Goal: Information Seeking & Learning: Check status

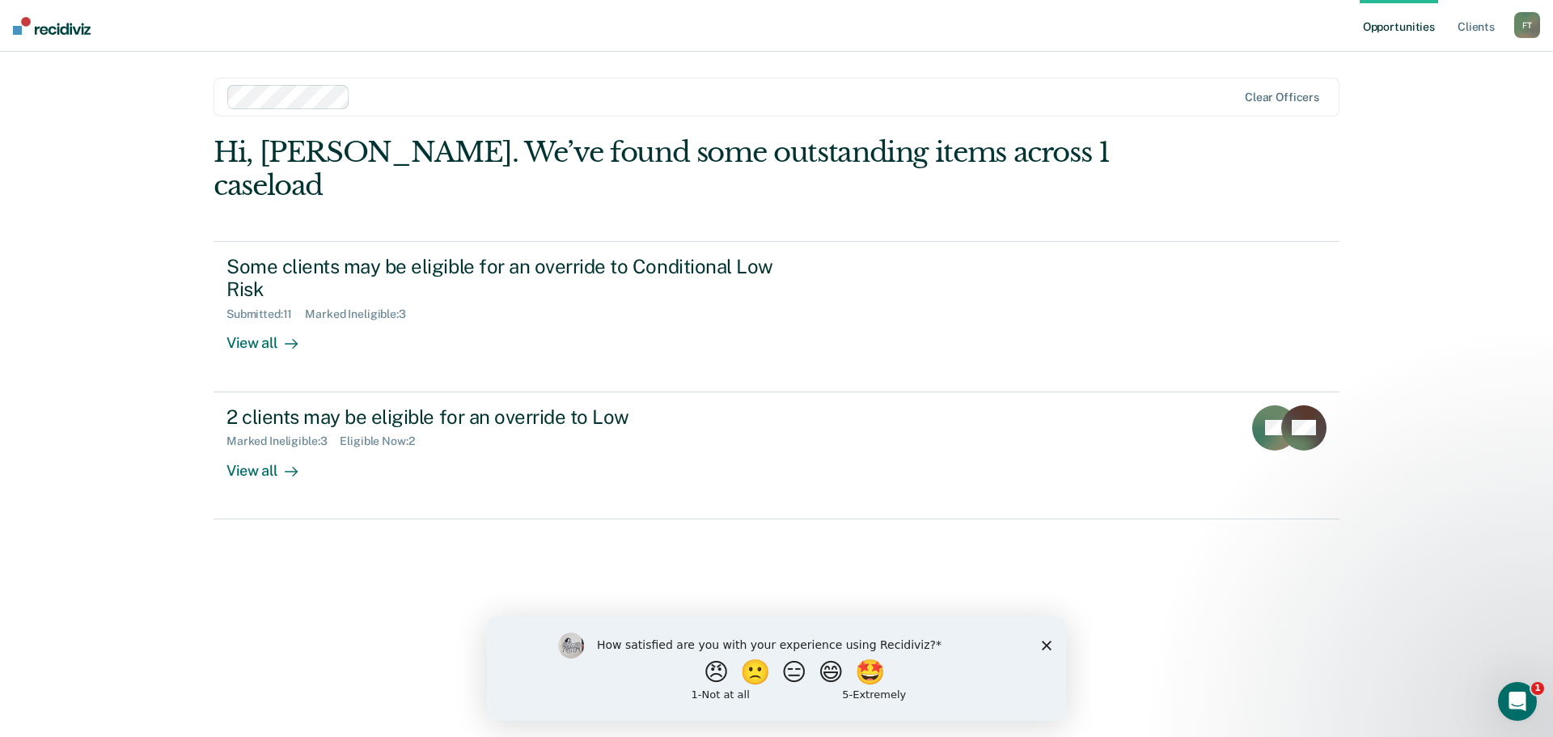
drag, startPoint x: 1043, startPoint y: 645, endPoint x: 1605, endPoint y: 1221, distance: 805.3
click at [1043, 645] on icon "Close survey" at bounding box center [1047, 645] width 10 height 10
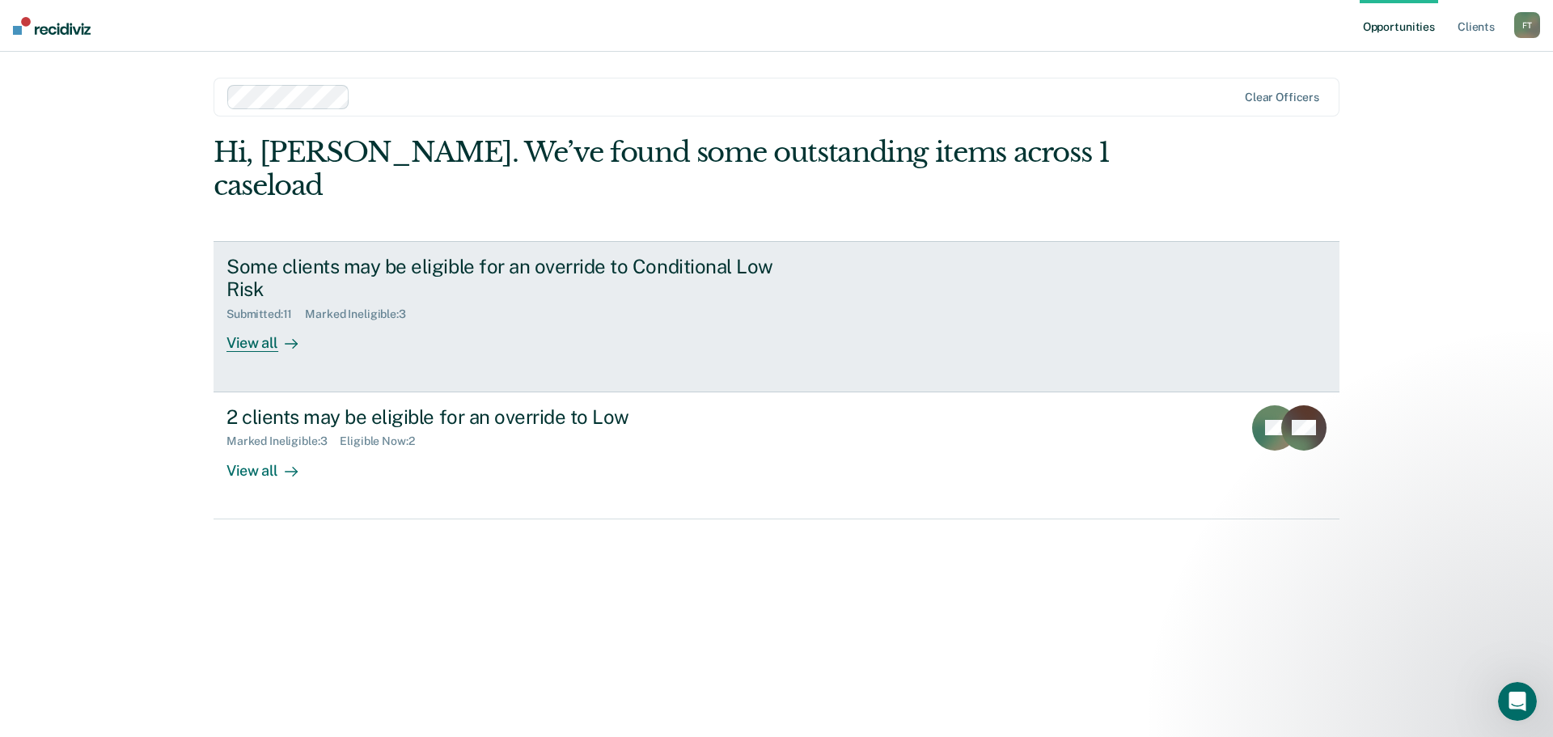
click at [247, 321] on div "View all" at bounding box center [271, 337] width 91 height 32
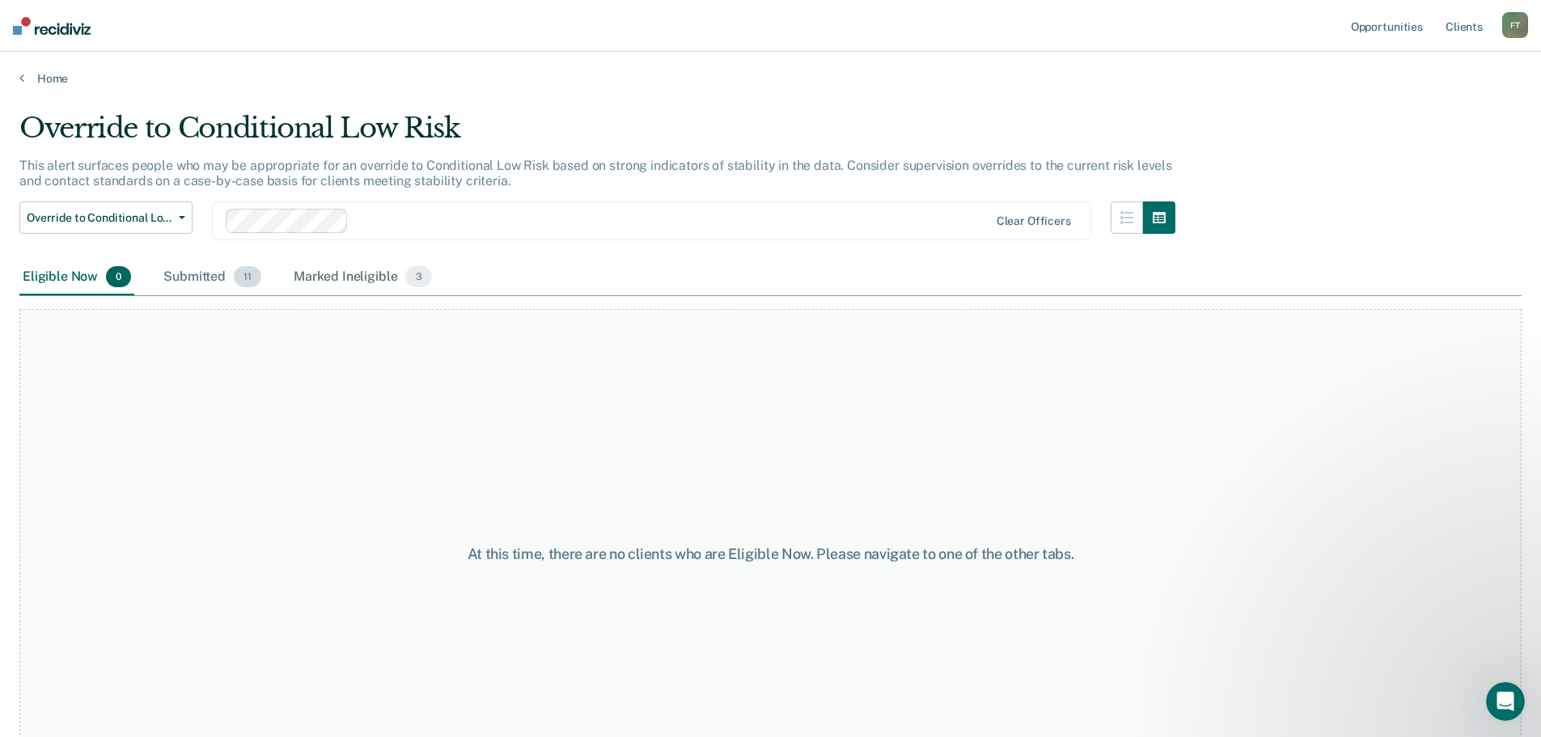
click at [212, 274] on div "Submitted 11" at bounding box center [212, 278] width 104 height 36
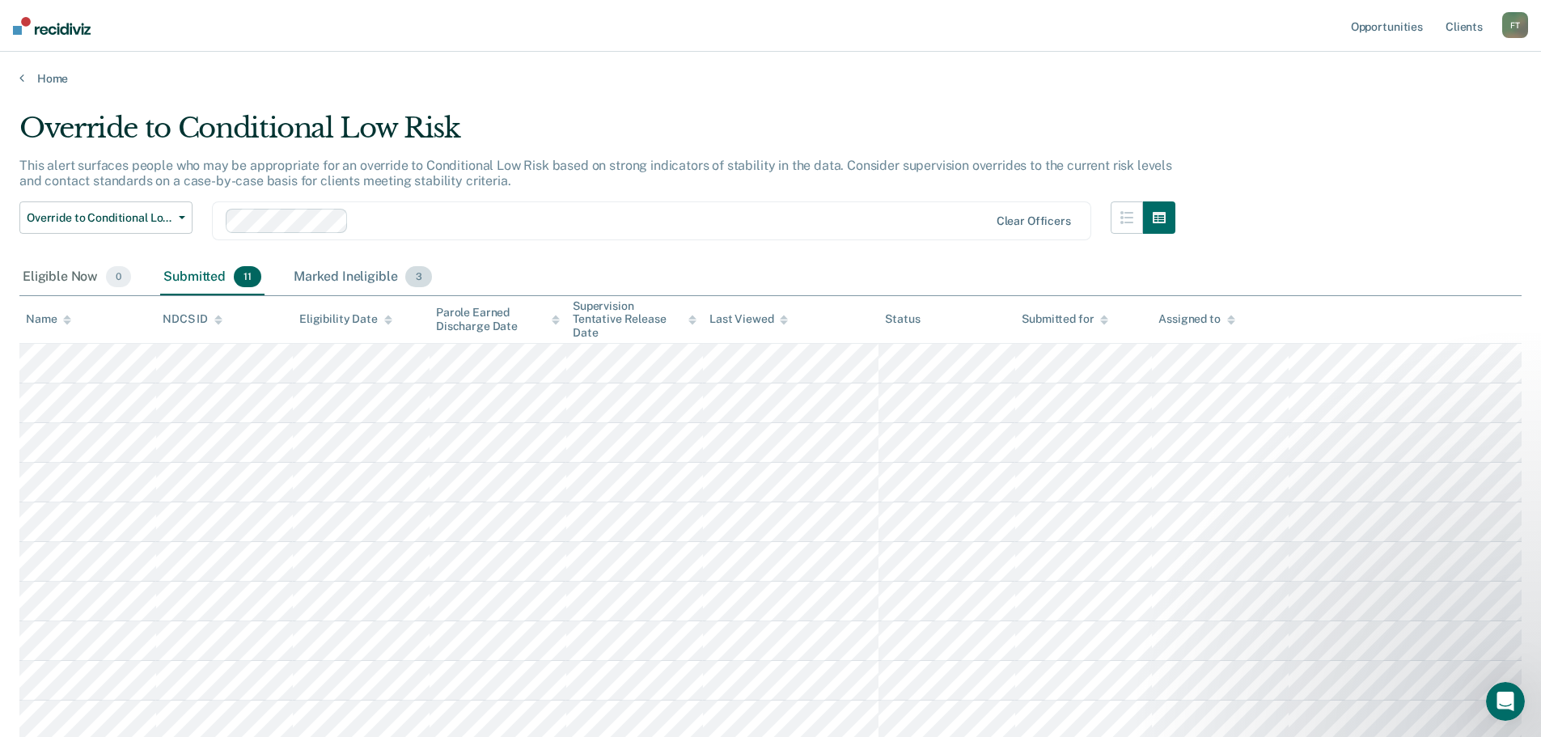
click at [325, 277] on div "Marked Ineligible 3" at bounding box center [362, 278] width 145 height 36
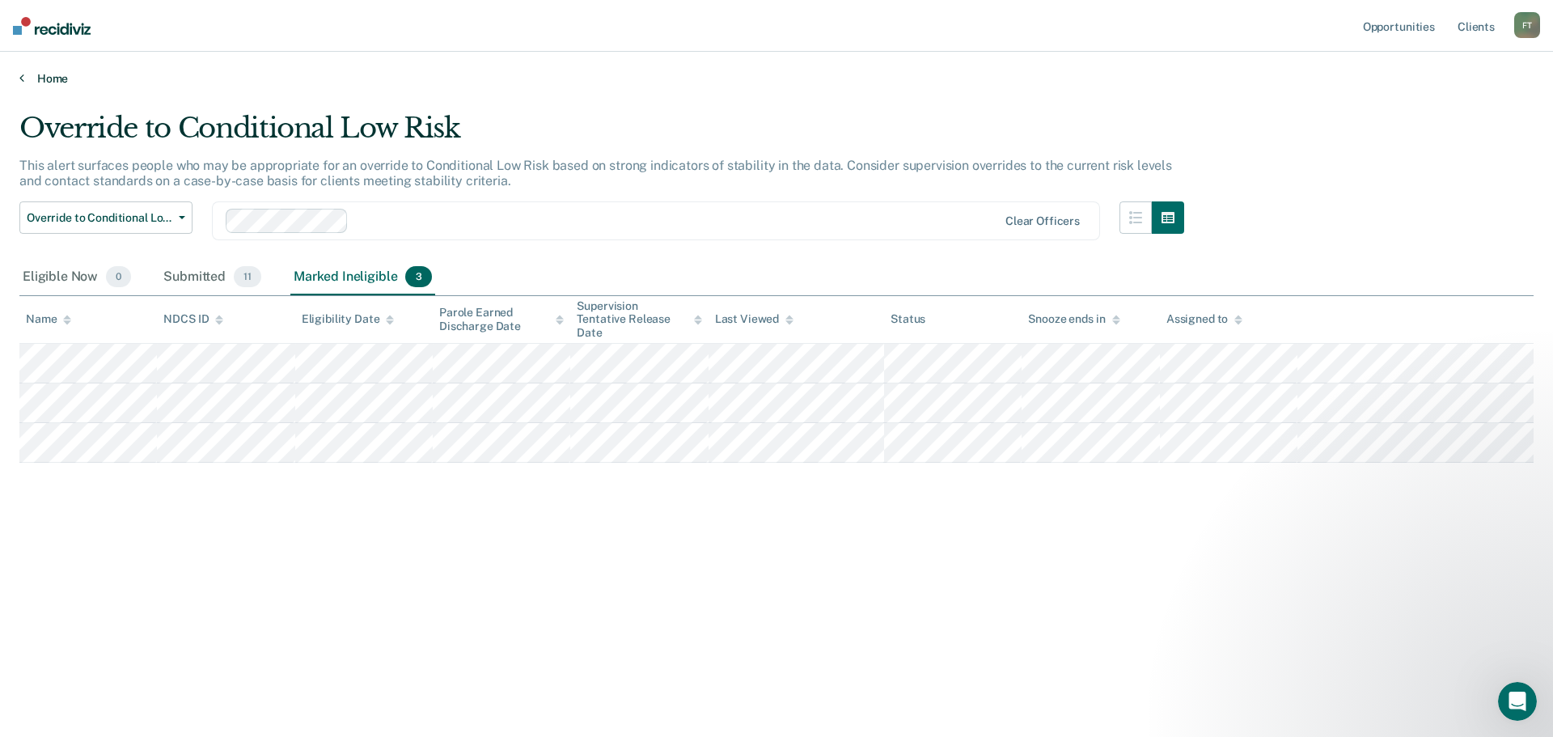
click at [29, 78] on link "Home" at bounding box center [776, 78] width 1514 height 15
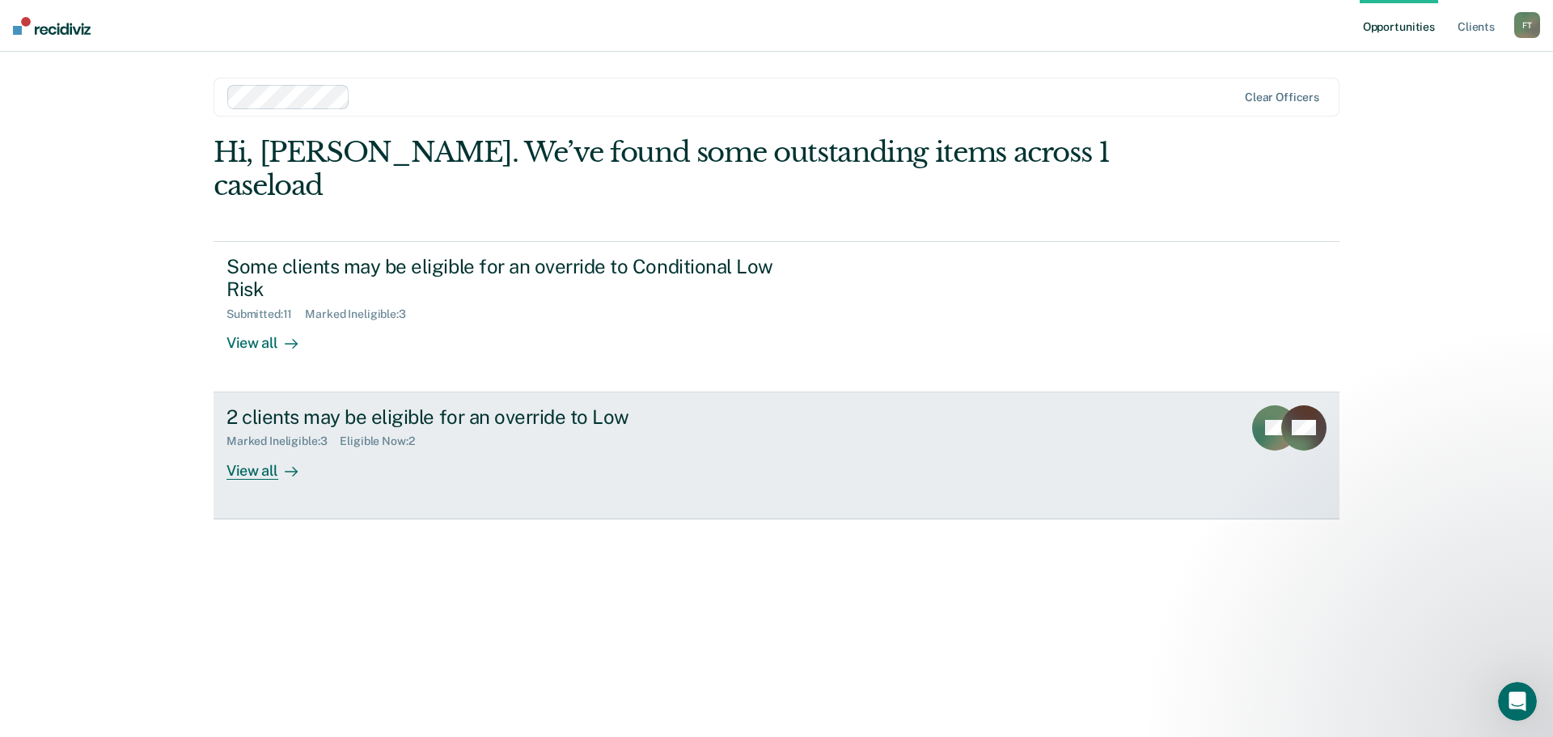
click at [260, 448] on div "View all" at bounding box center [271, 464] width 91 height 32
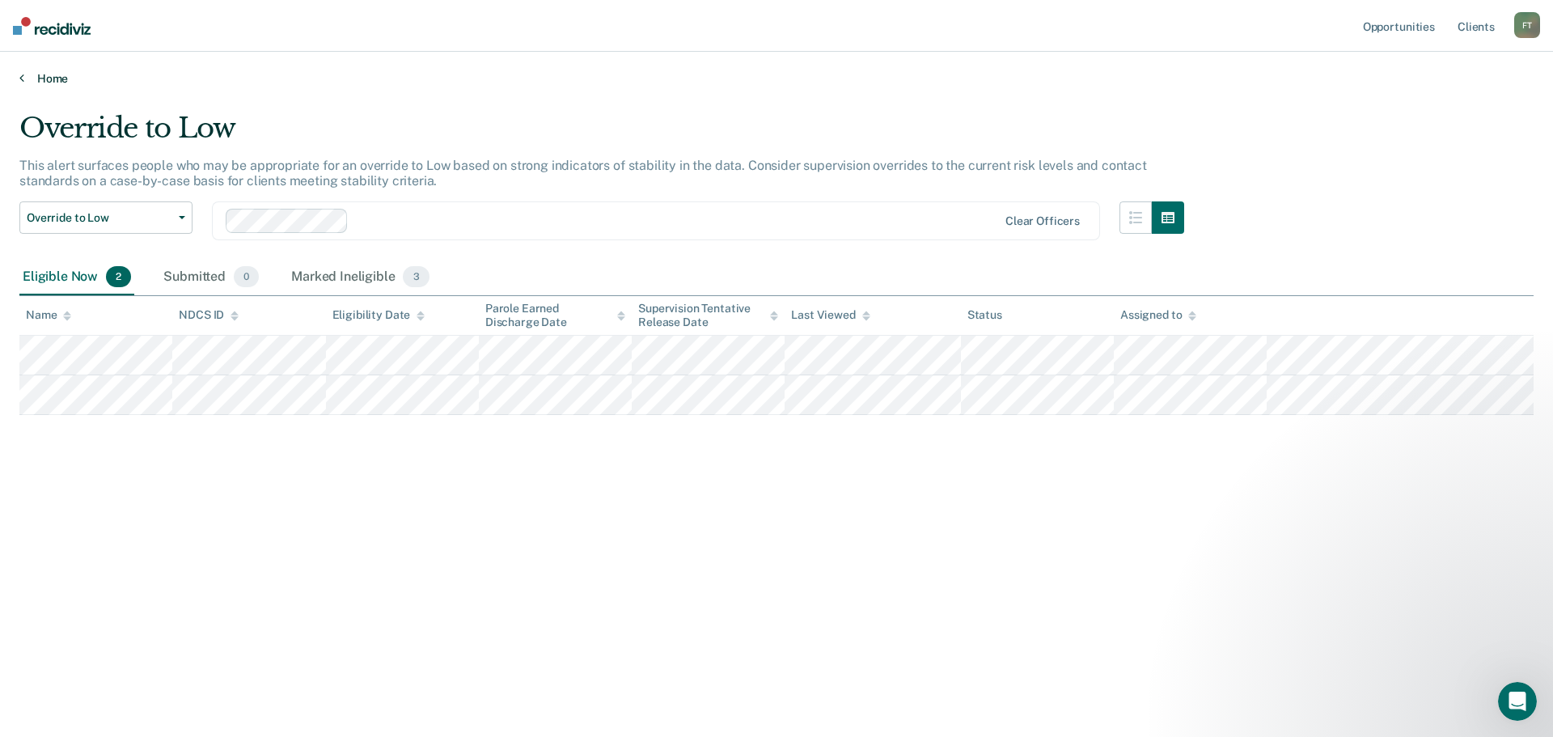
click at [23, 80] on icon at bounding box center [21, 77] width 5 height 13
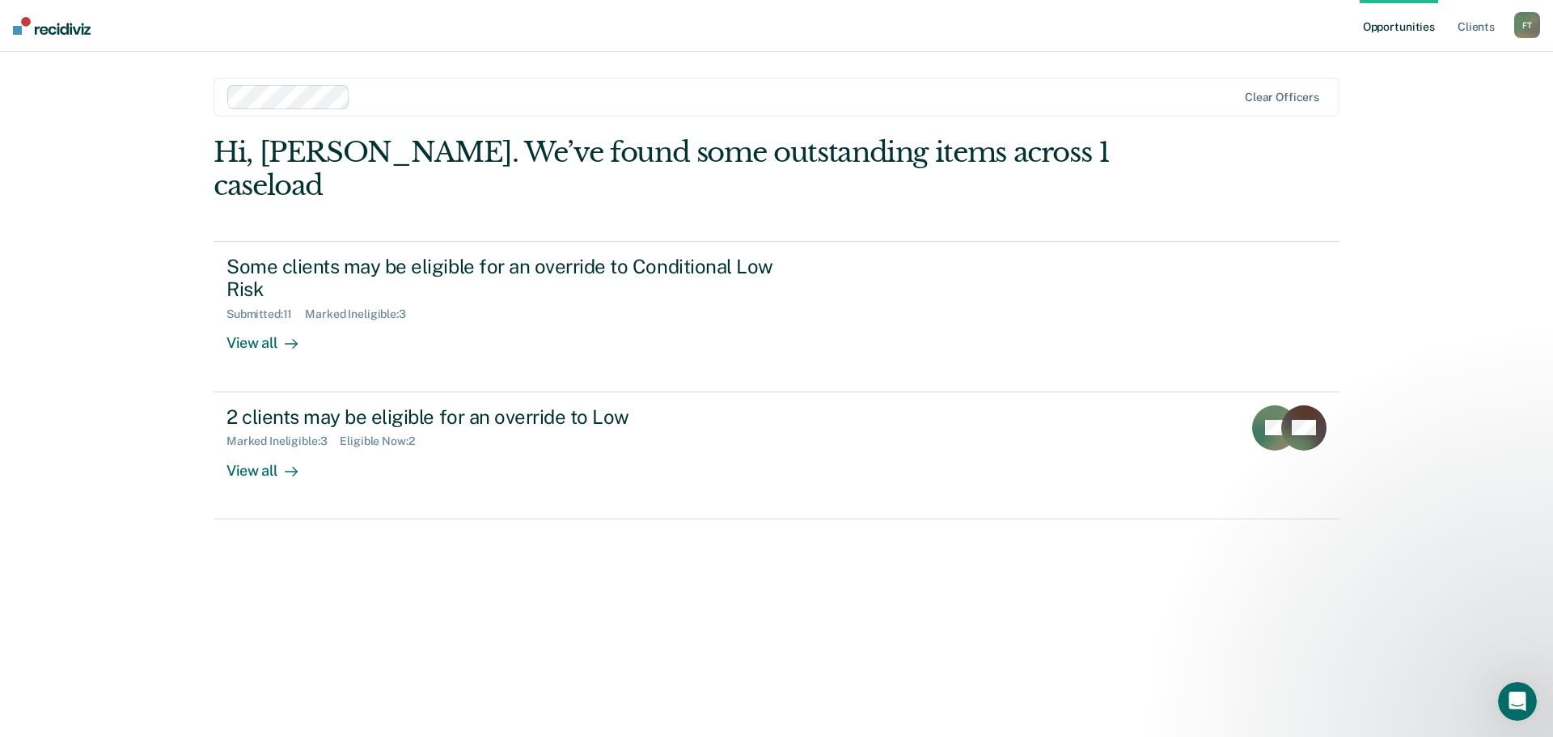
click at [1527, 23] on div "F T" at bounding box center [1527, 25] width 26 height 26
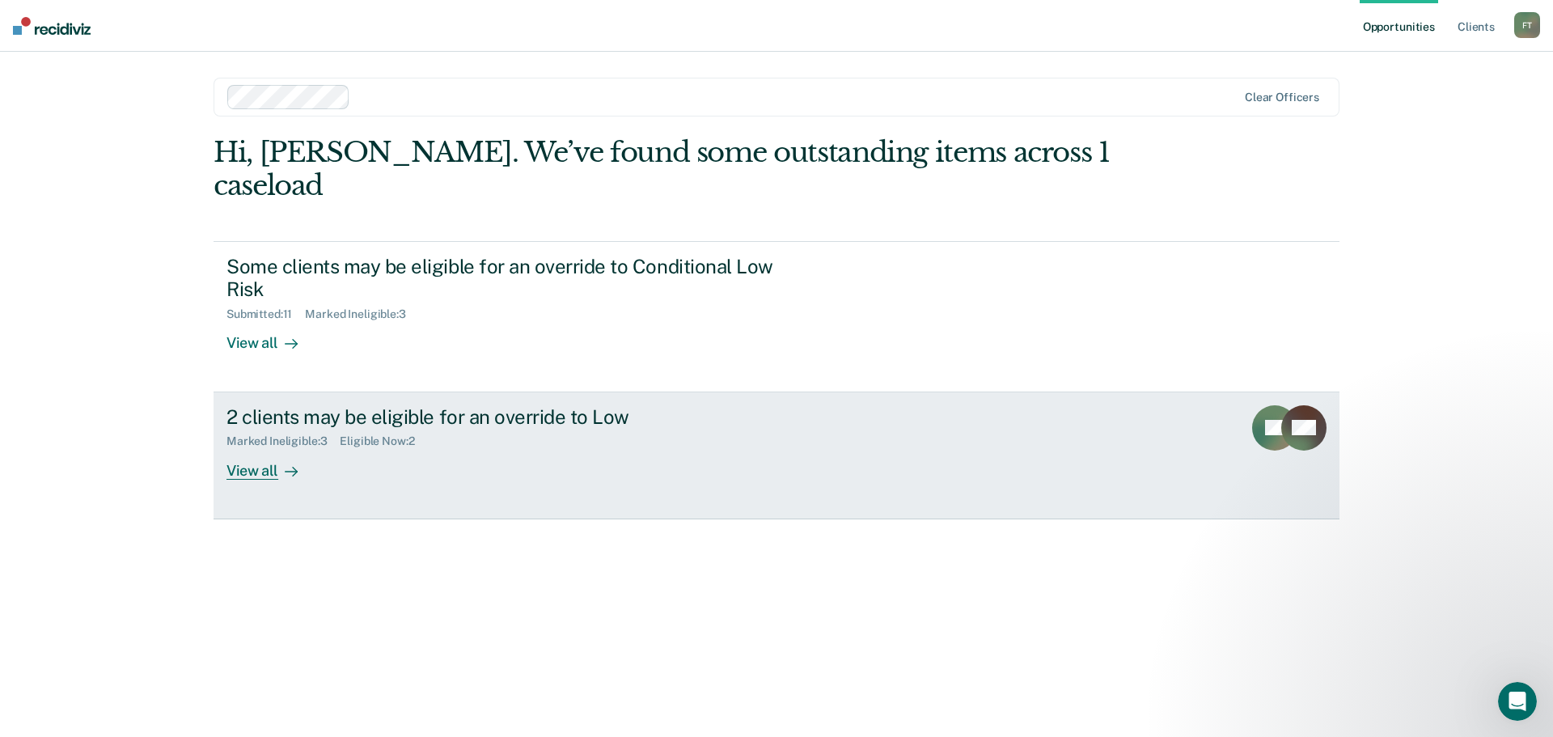
click at [400, 434] on div "Eligible Now : 2" at bounding box center [383, 441] width 87 height 14
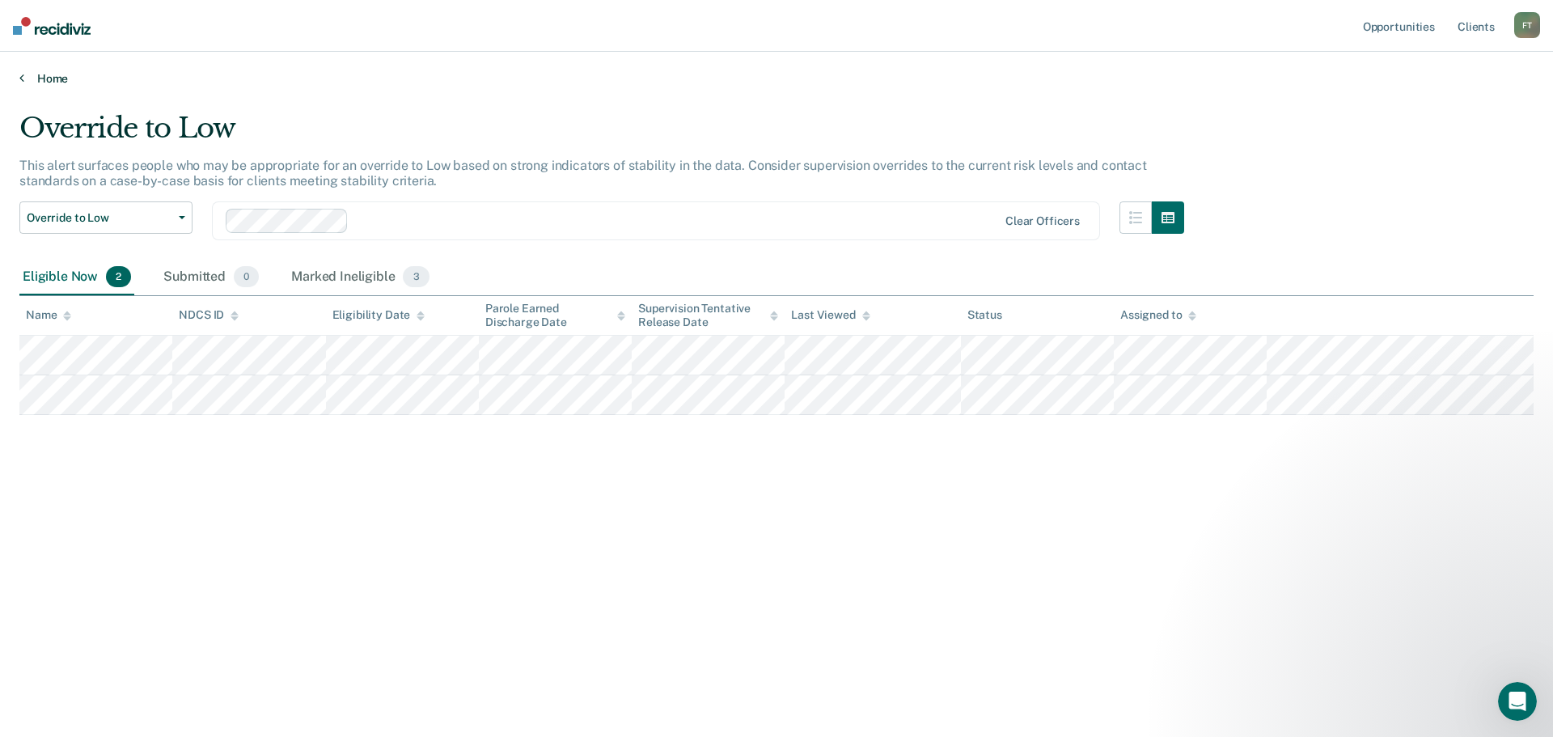
click at [23, 81] on icon at bounding box center [21, 77] width 5 height 13
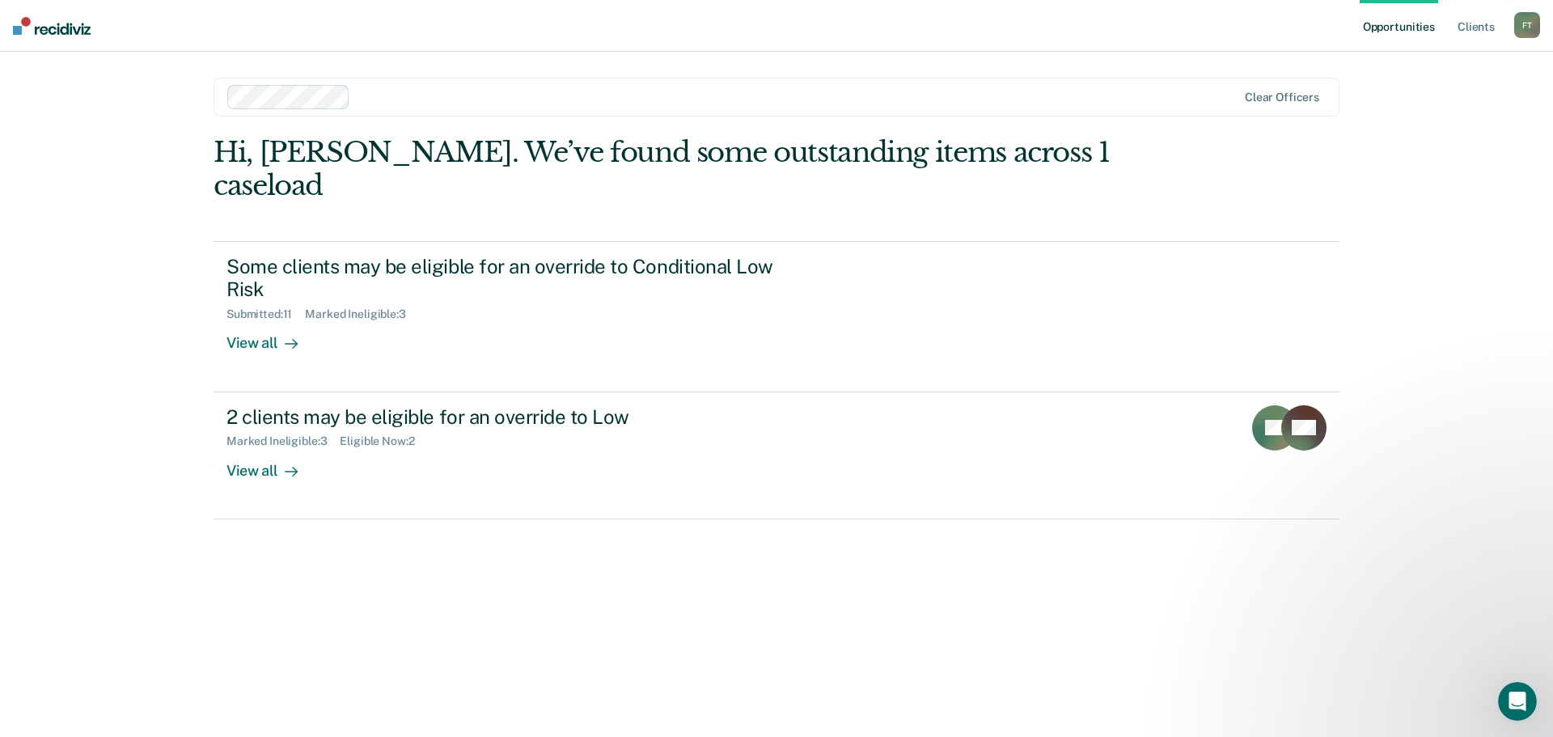
click at [1393, 32] on link "Opportunities" at bounding box center [1399, 26] width 78 height 52
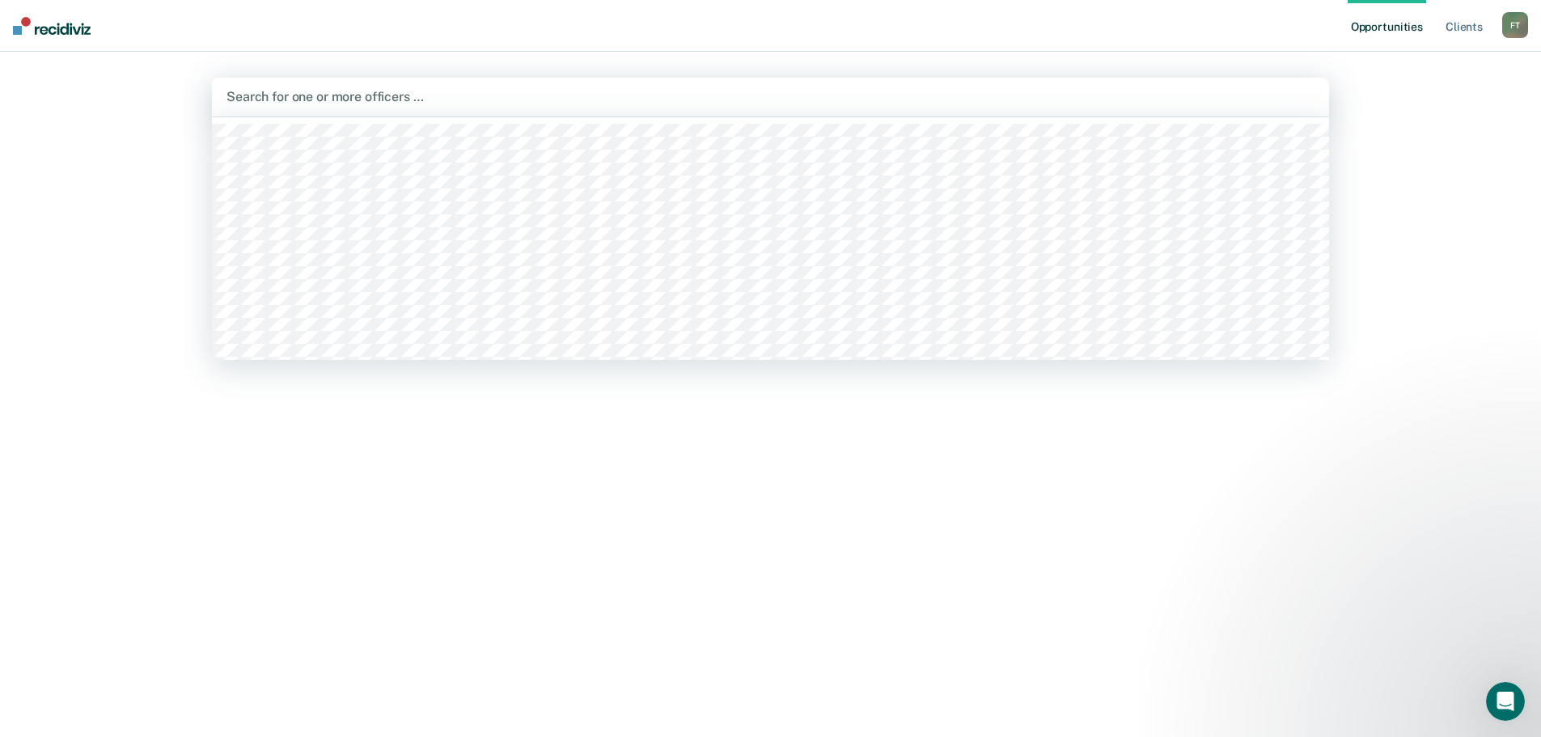
click at [243, 98] on div at bounding box center [770, 96] width 1088 height 19
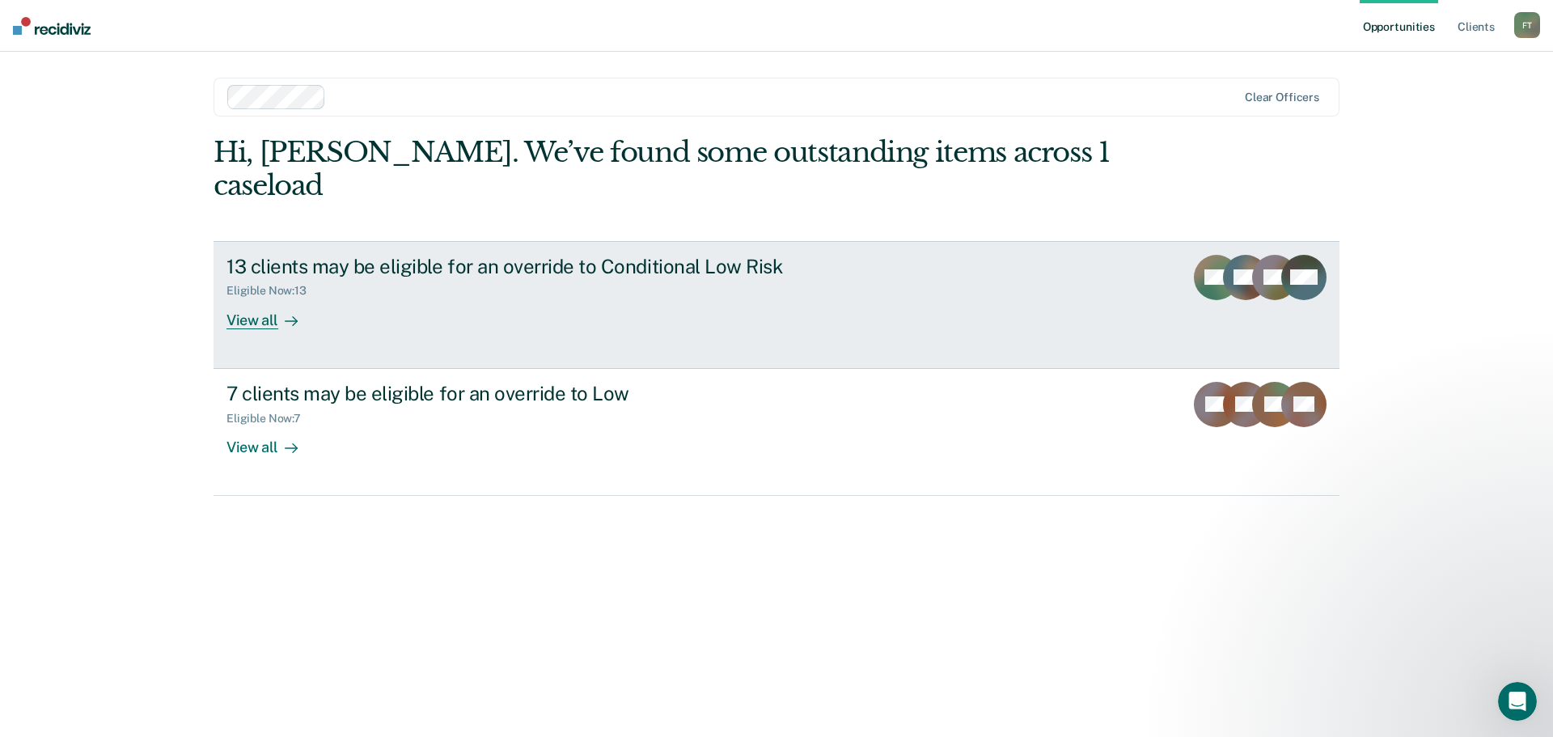
click at [248, 298] on div "View all" at bounding box center [271, 314] width 91 height 32
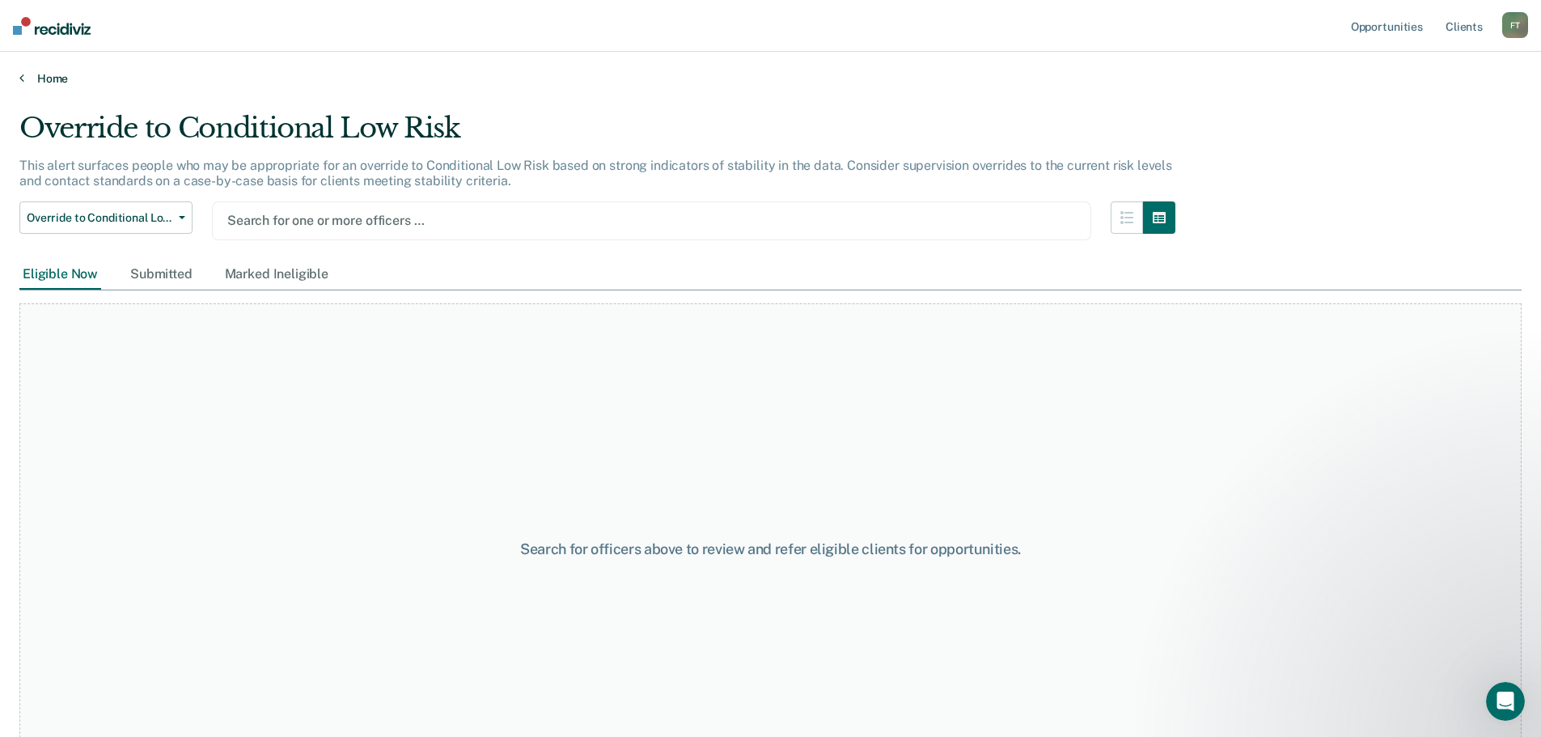
click at [44, 72] on link "Home" at bounding box center [770, 78] width 1502 height 15
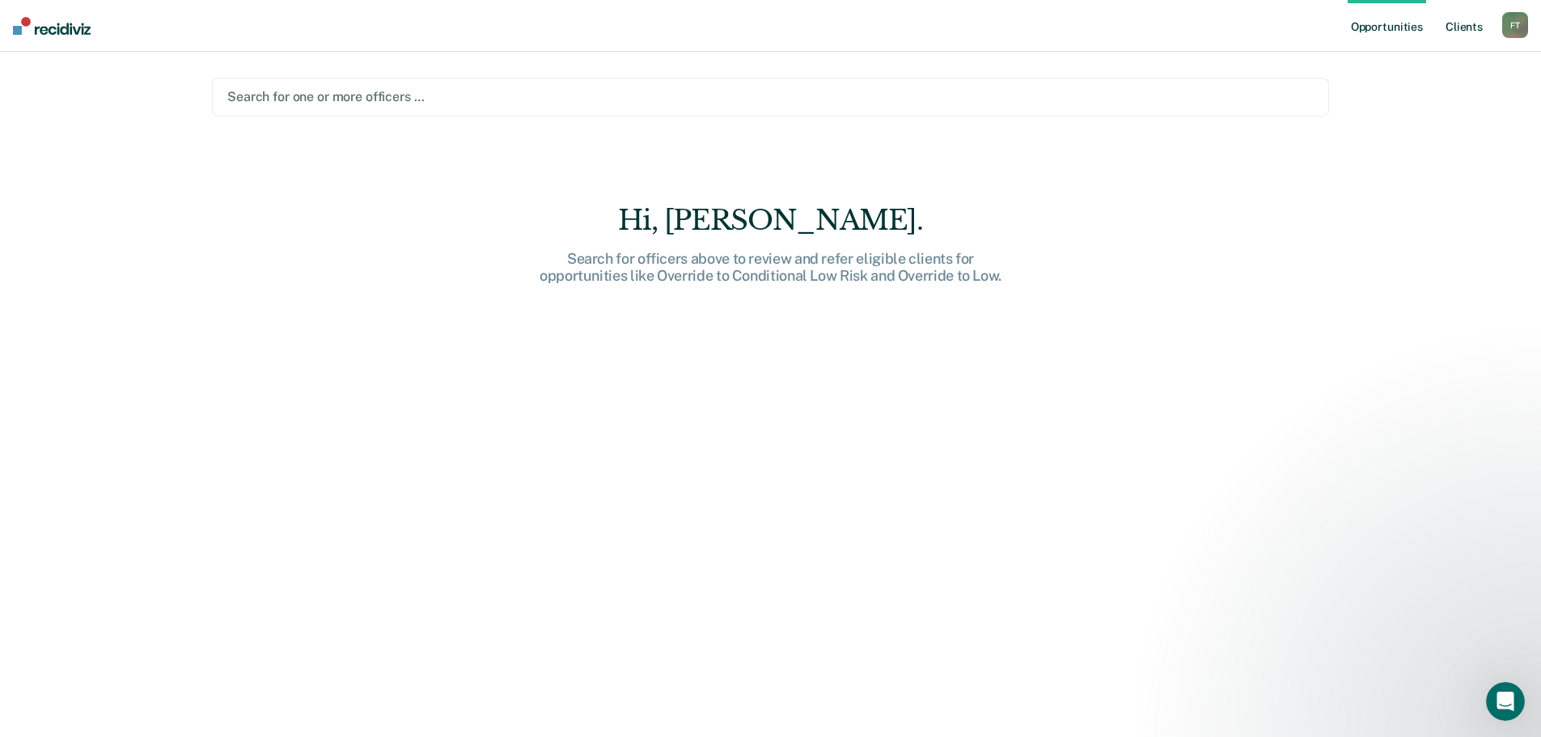
click at [1470, 28] on link "Client s" at bounding box center [1464, 26] width 44 height 52
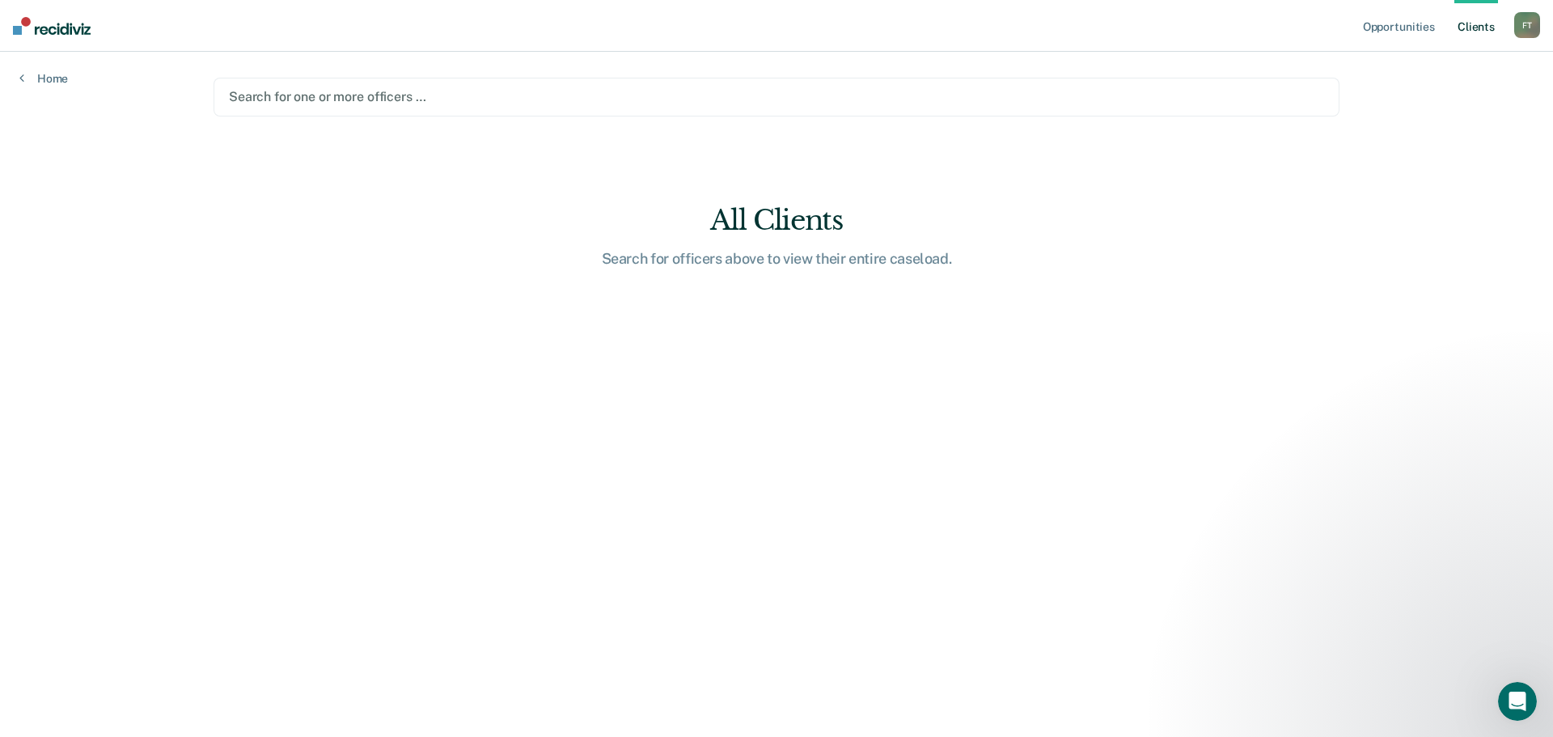
click at [53, 26] on img at bounding box center [52, 26] width 78 height 18
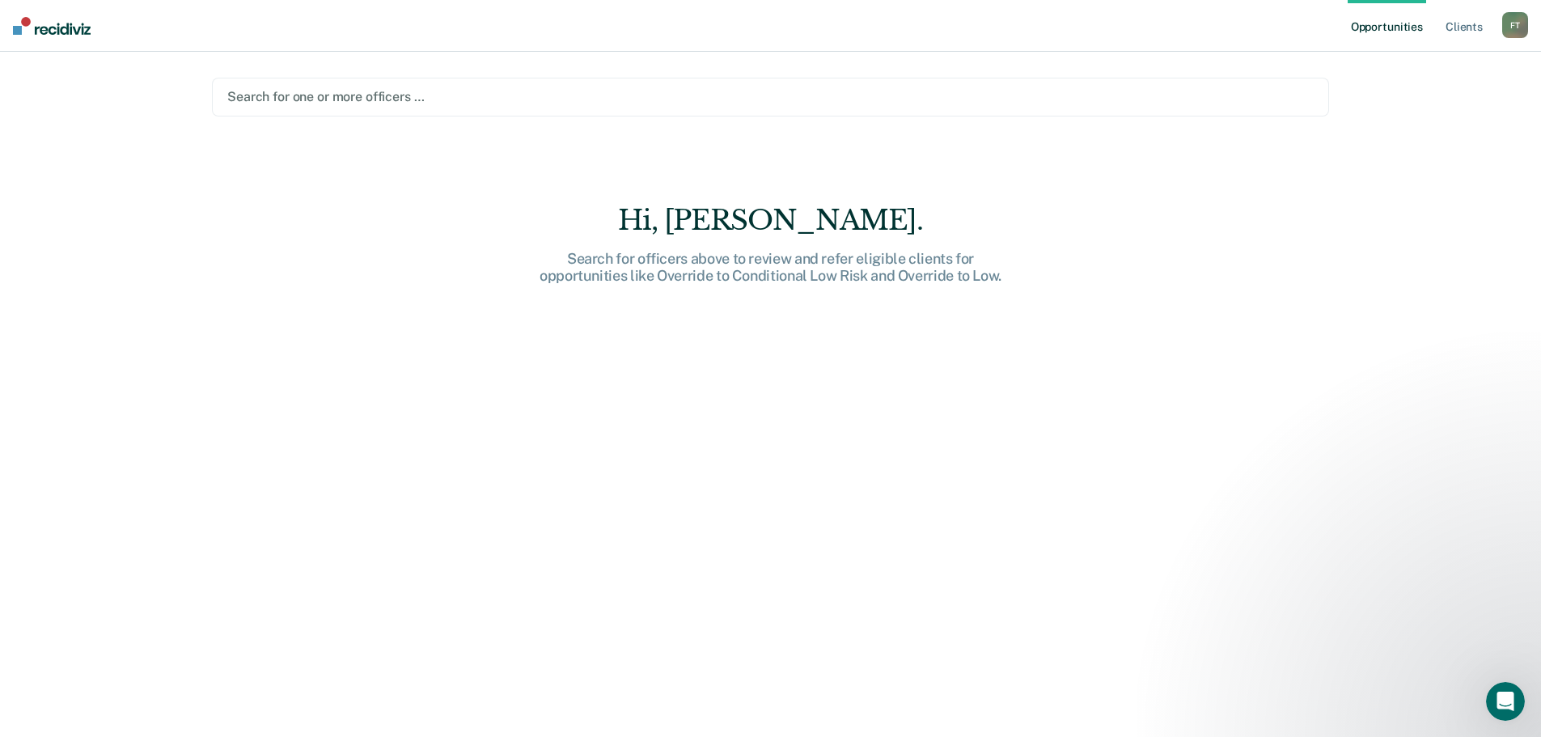
click at [1407, 32] on link "Opportunities" at bounding box center [1386, 26] width 78 height 52
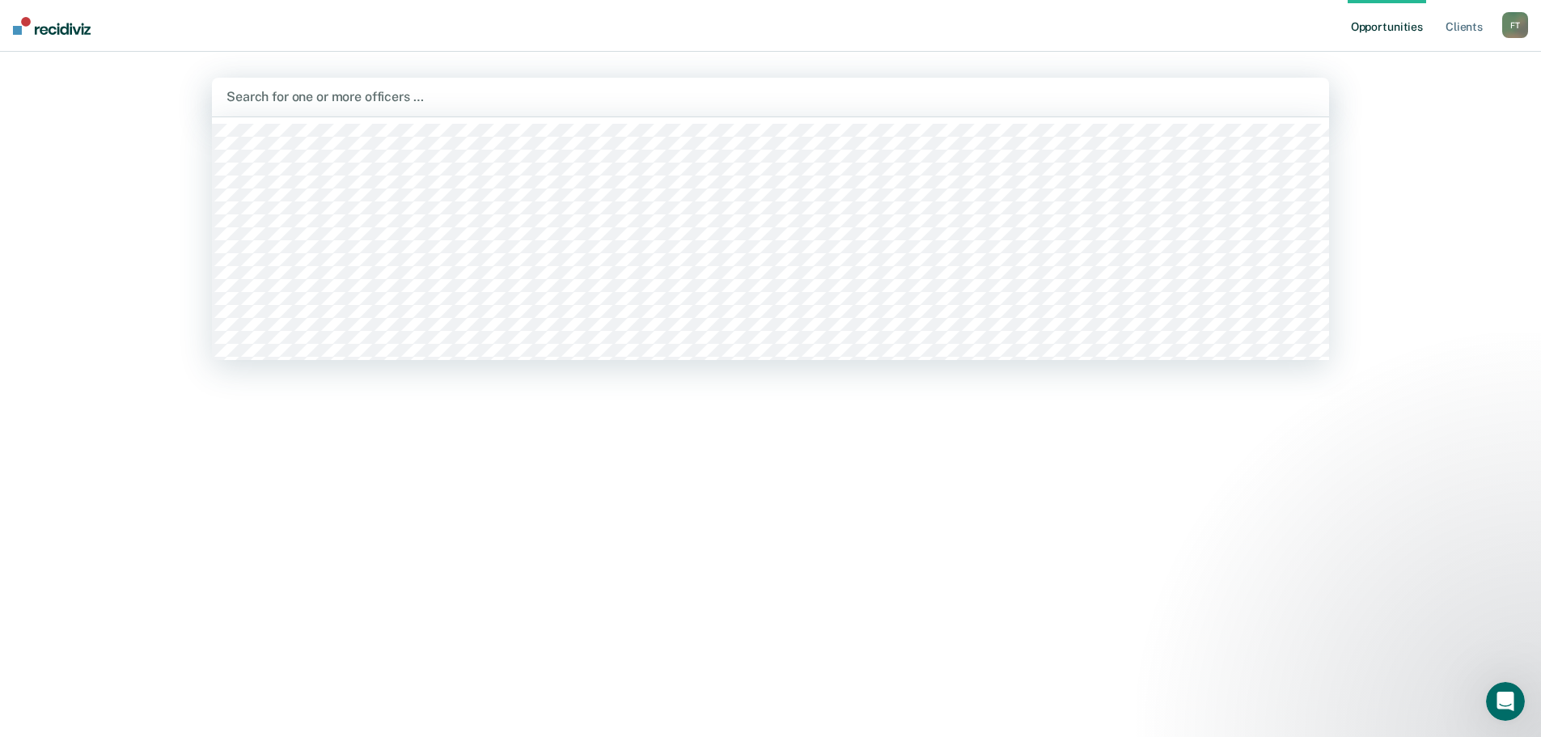
click at [445, 101] on div at bounding box center [770, 96] width 1088 height 19
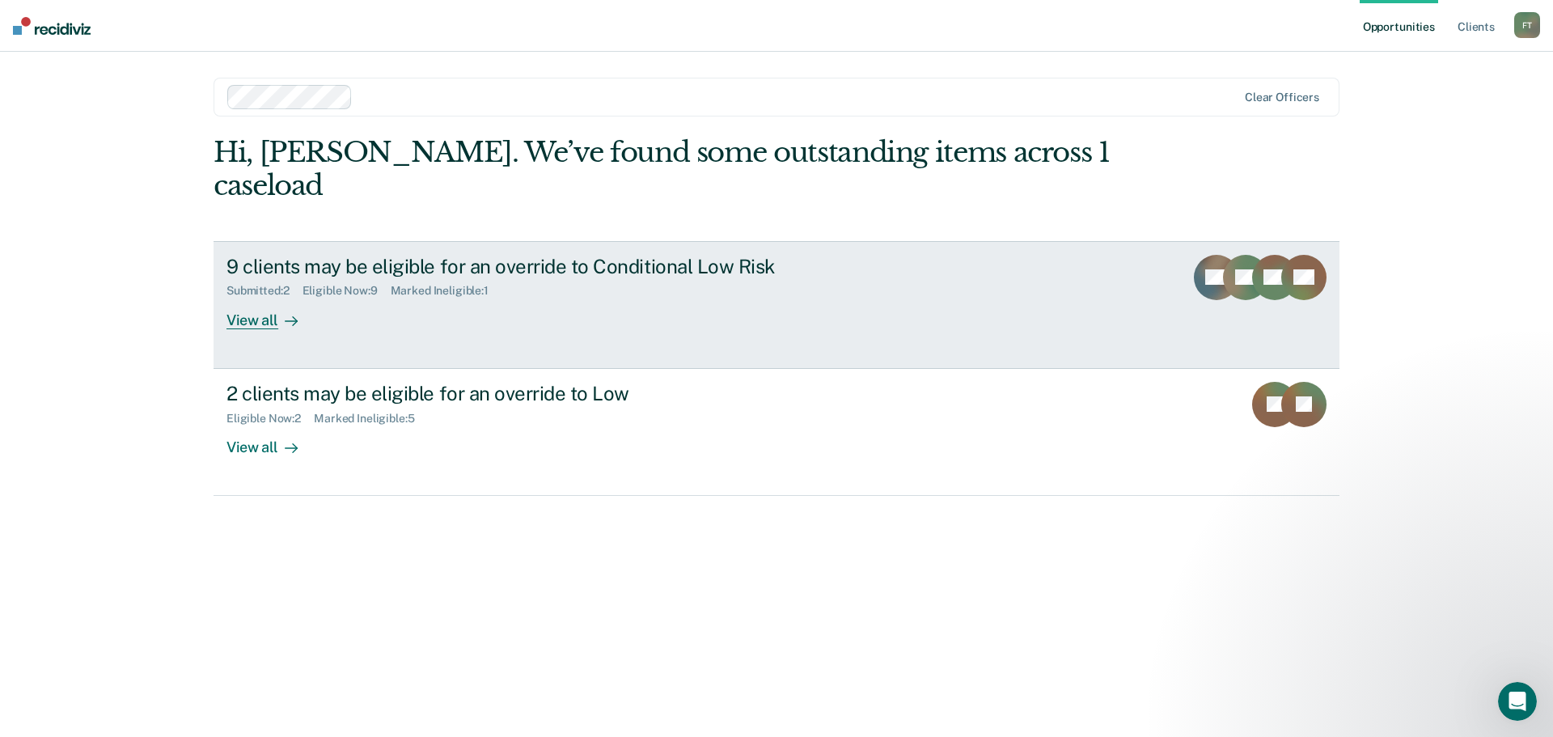
click at [259, 298] on div "View all" at bounding box center [271, 314] width 91 height 32
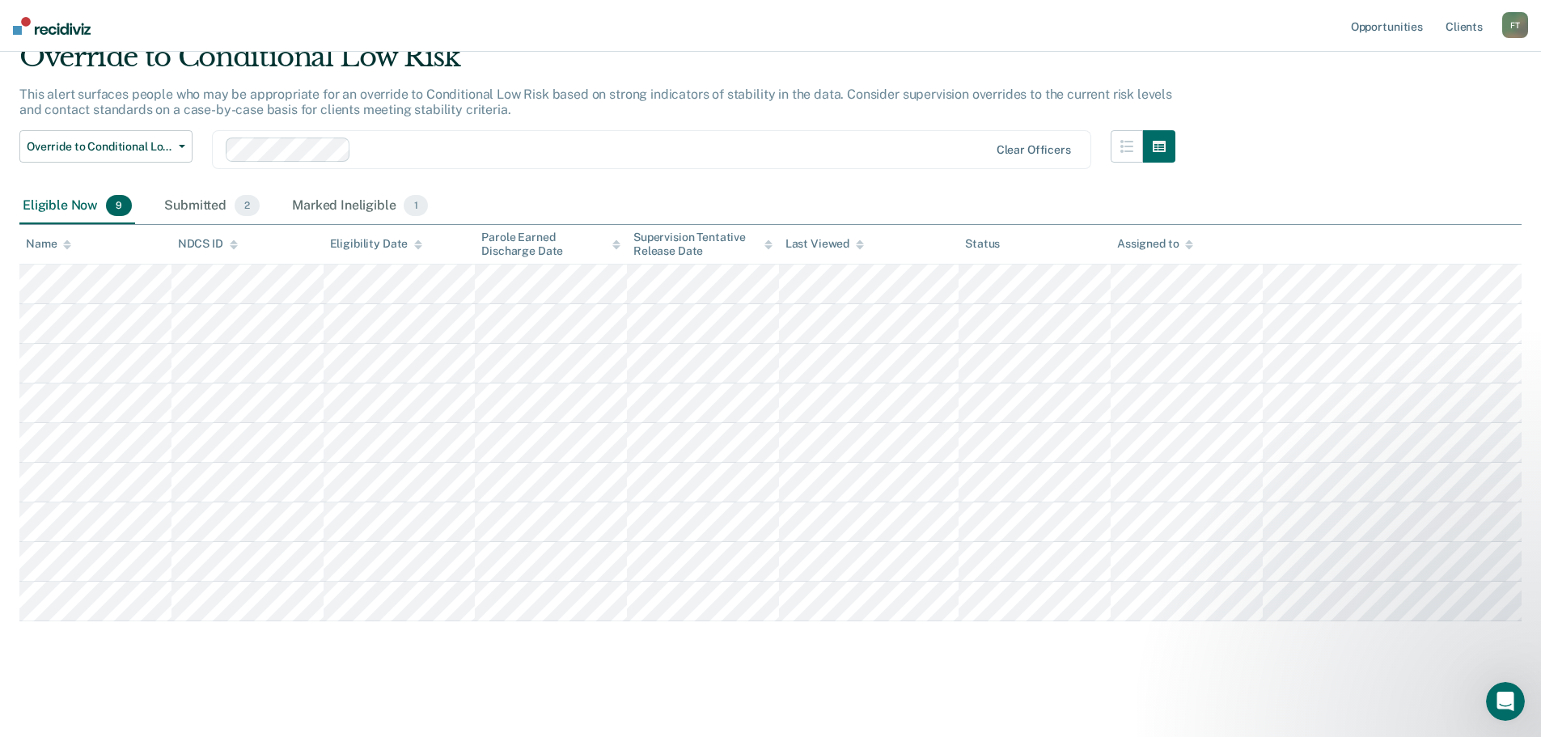
scroll to position [72, 0]
click at [192, 200] on div "Submitted 2" at bounding box center [212, 206] width 102 height 36
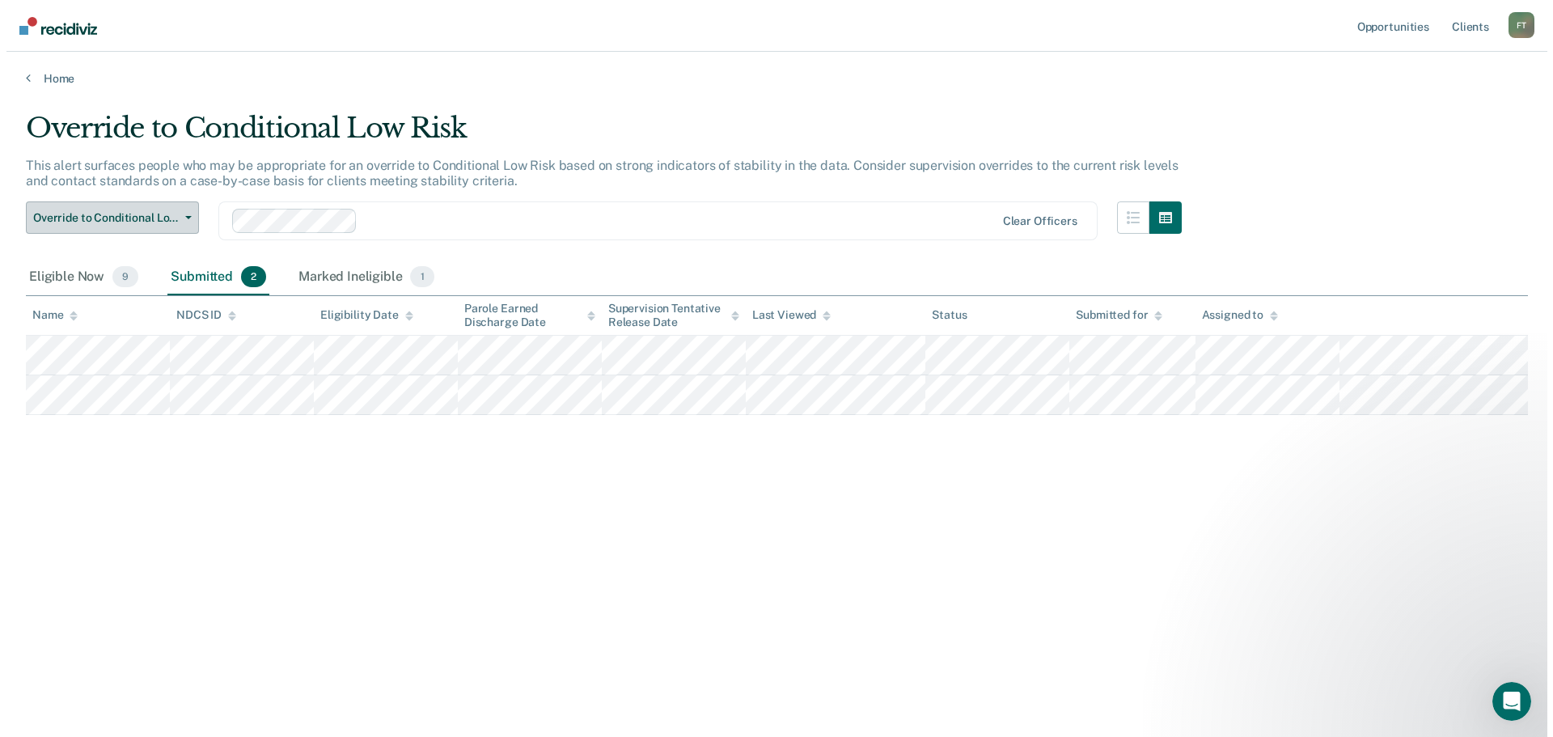
scroll to position [0, 0]
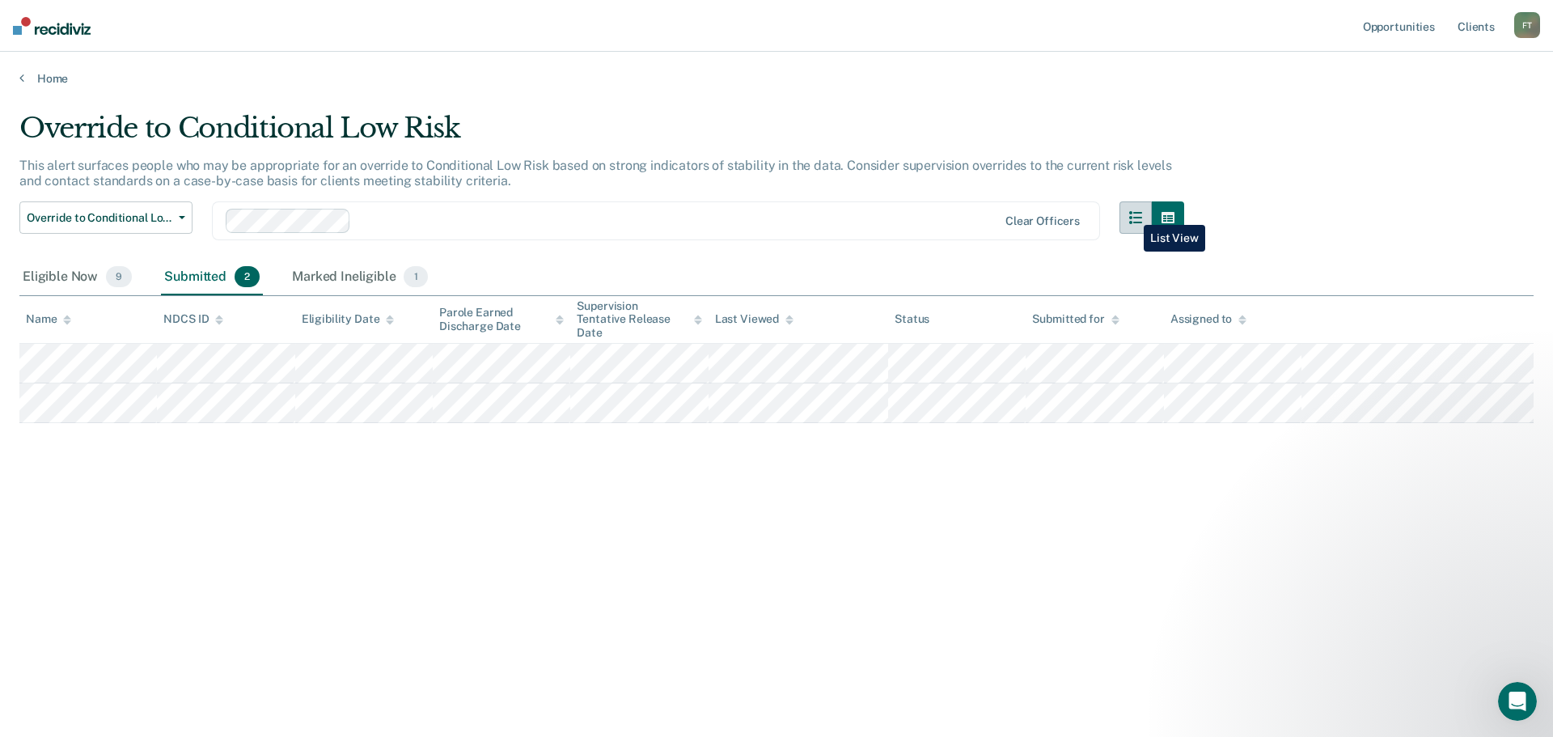
click at [1131, 213] on icon "button" at bounding box center [1135, 217] width 13 height 13
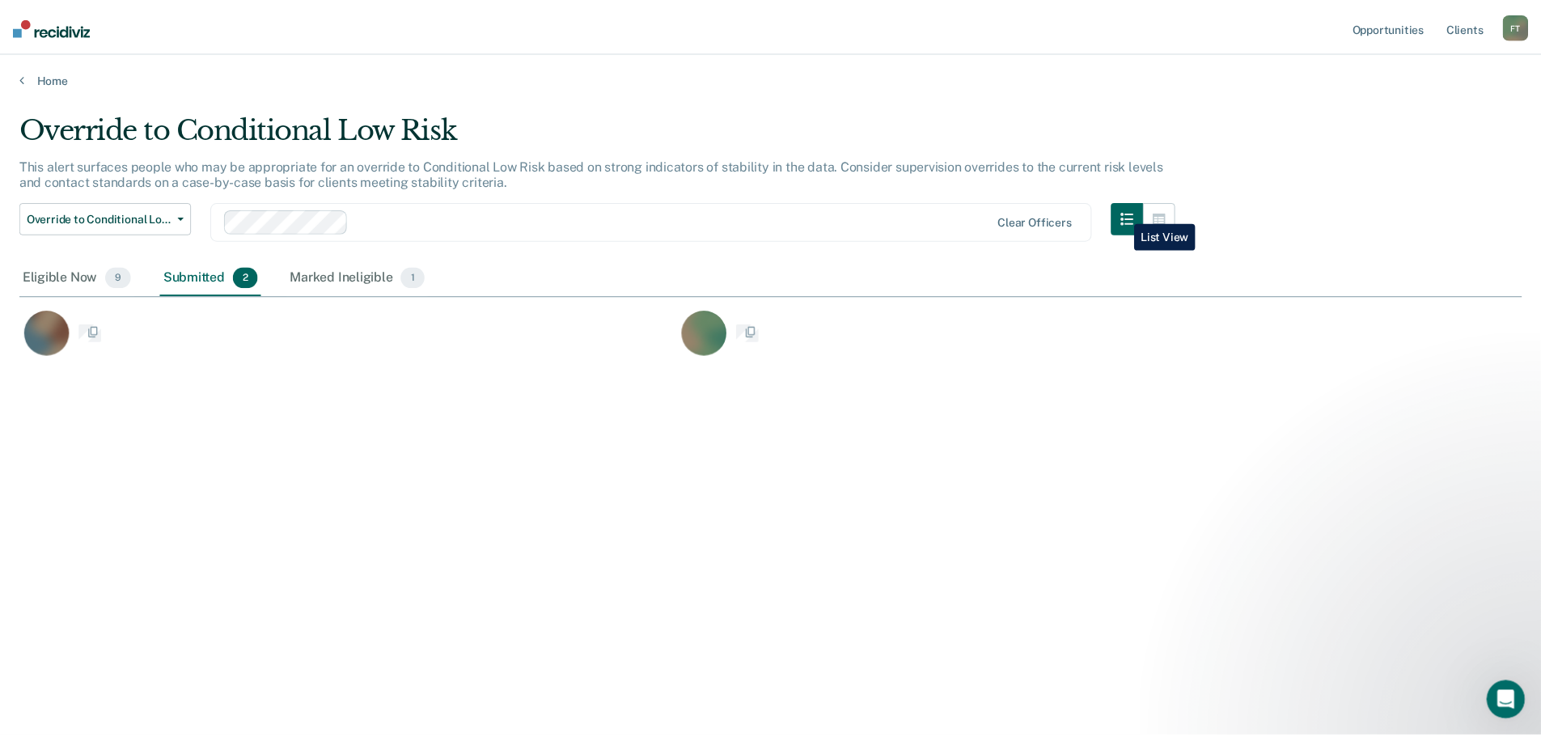
scroll to position [492, 1502]
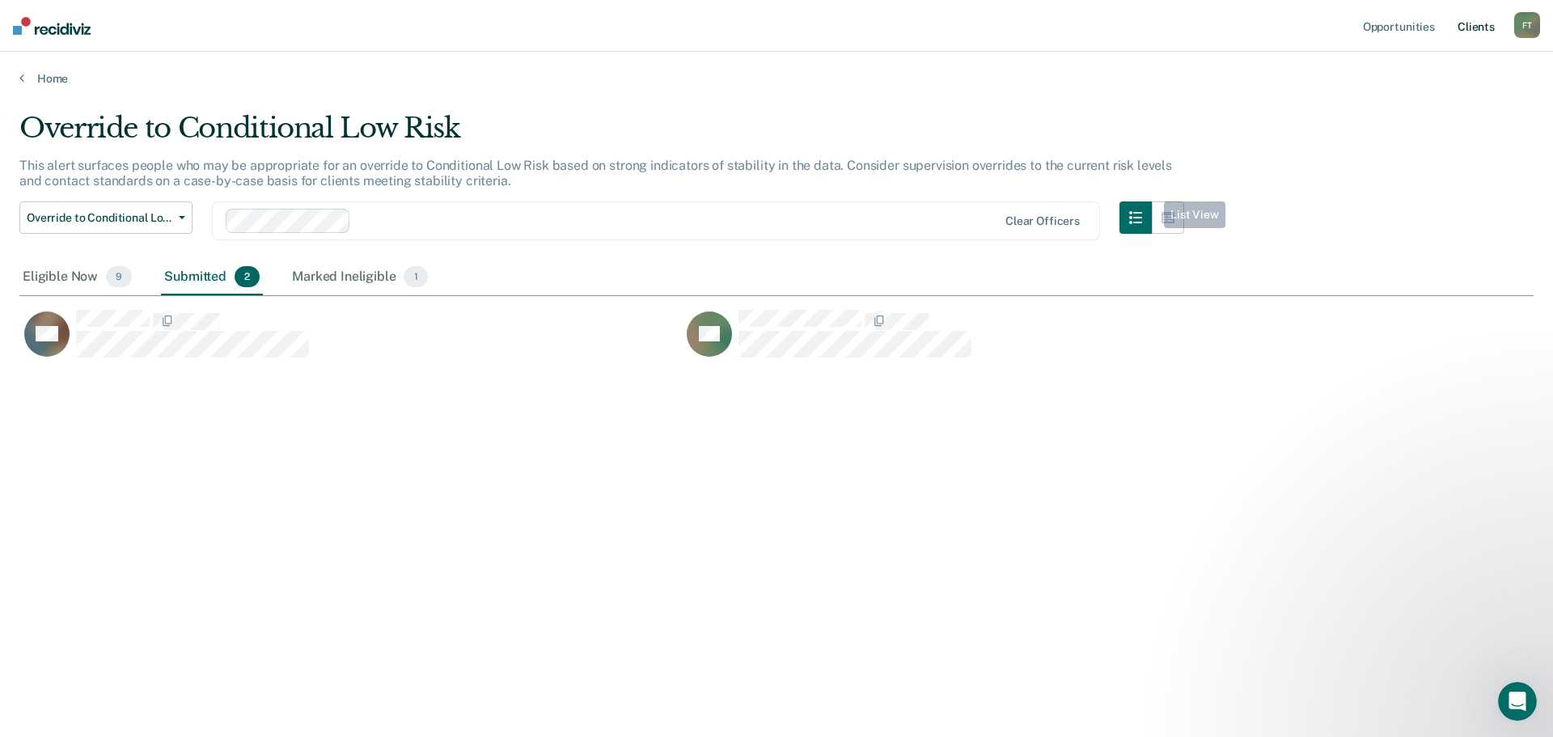
click at [1486, 23] on link "Client s" at bounding box center [1476, 26] width 44 height 52
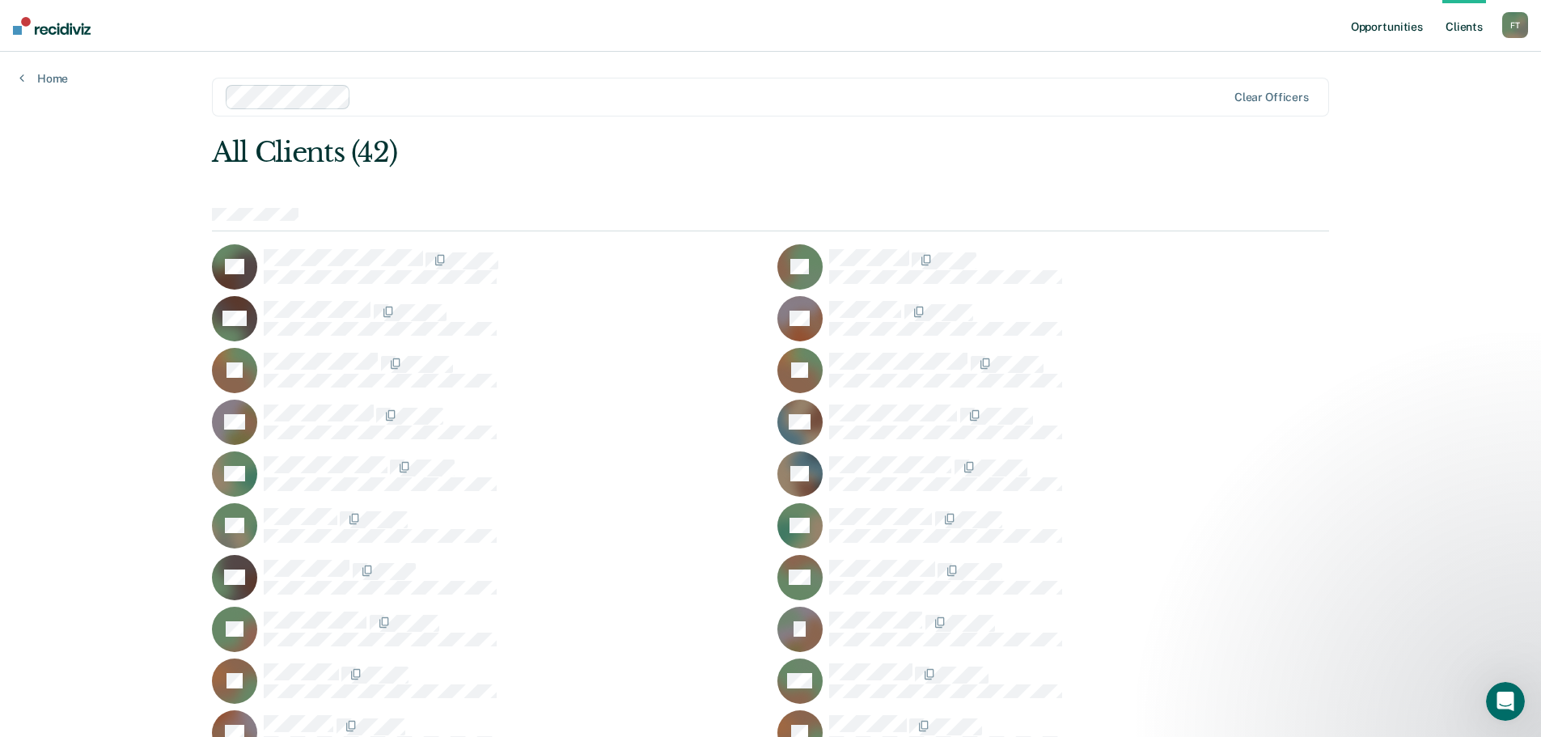
click at [1406, 28] on link "Opportunities" at bounding box center [1386, 26] width 78 height 52
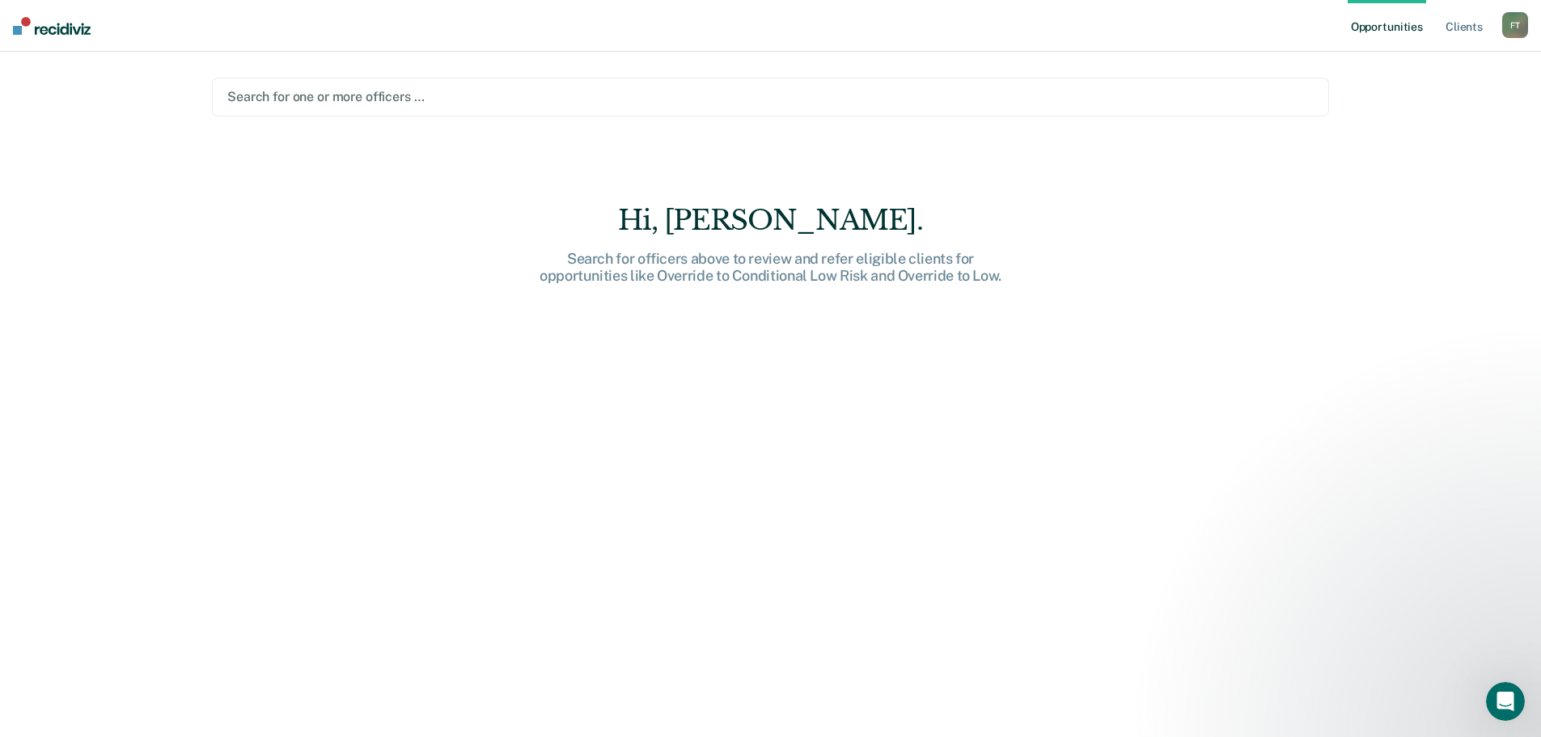
click at [472, 103] on div at bounding box center [770, 96] width 1086 height 19
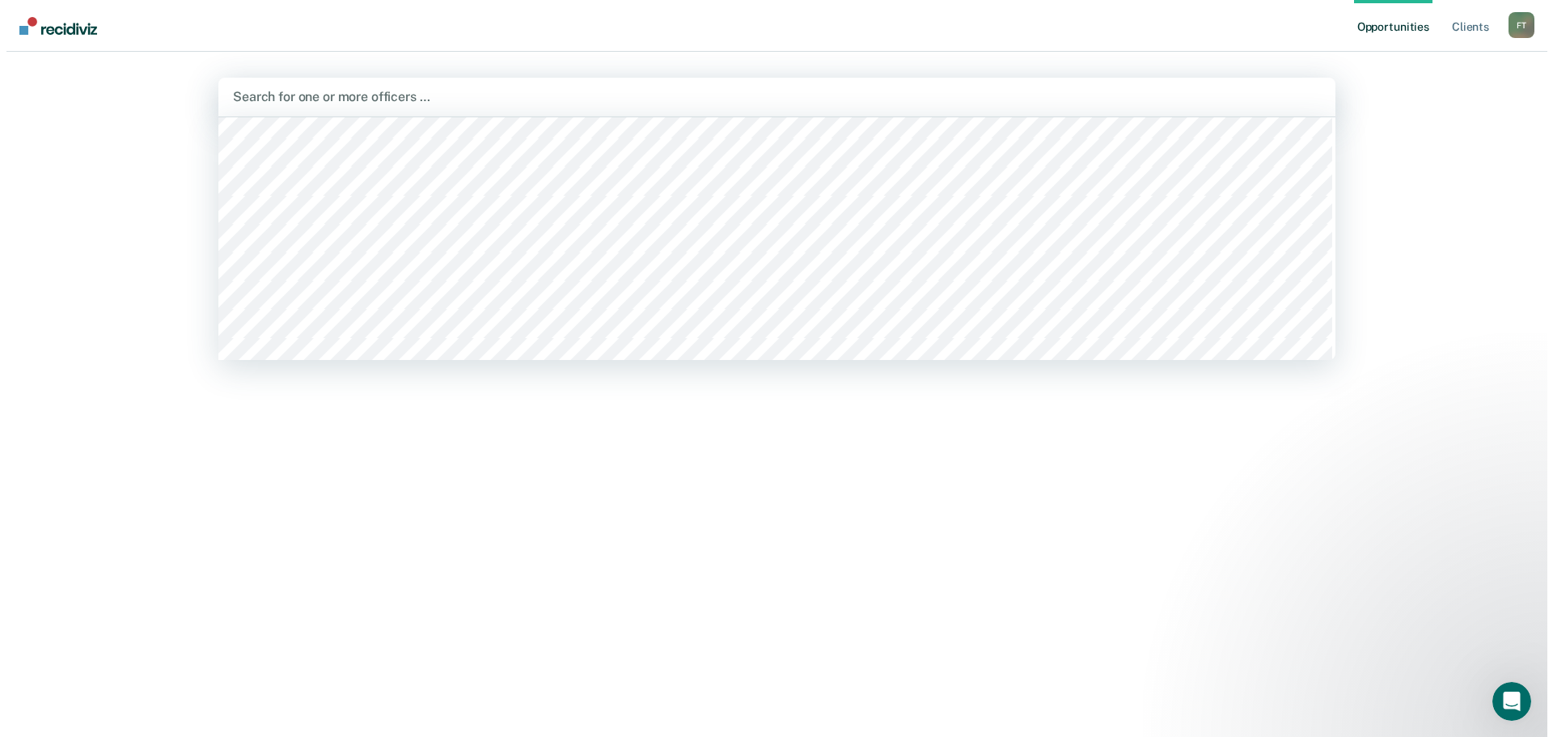
scroll to position [324, 0]
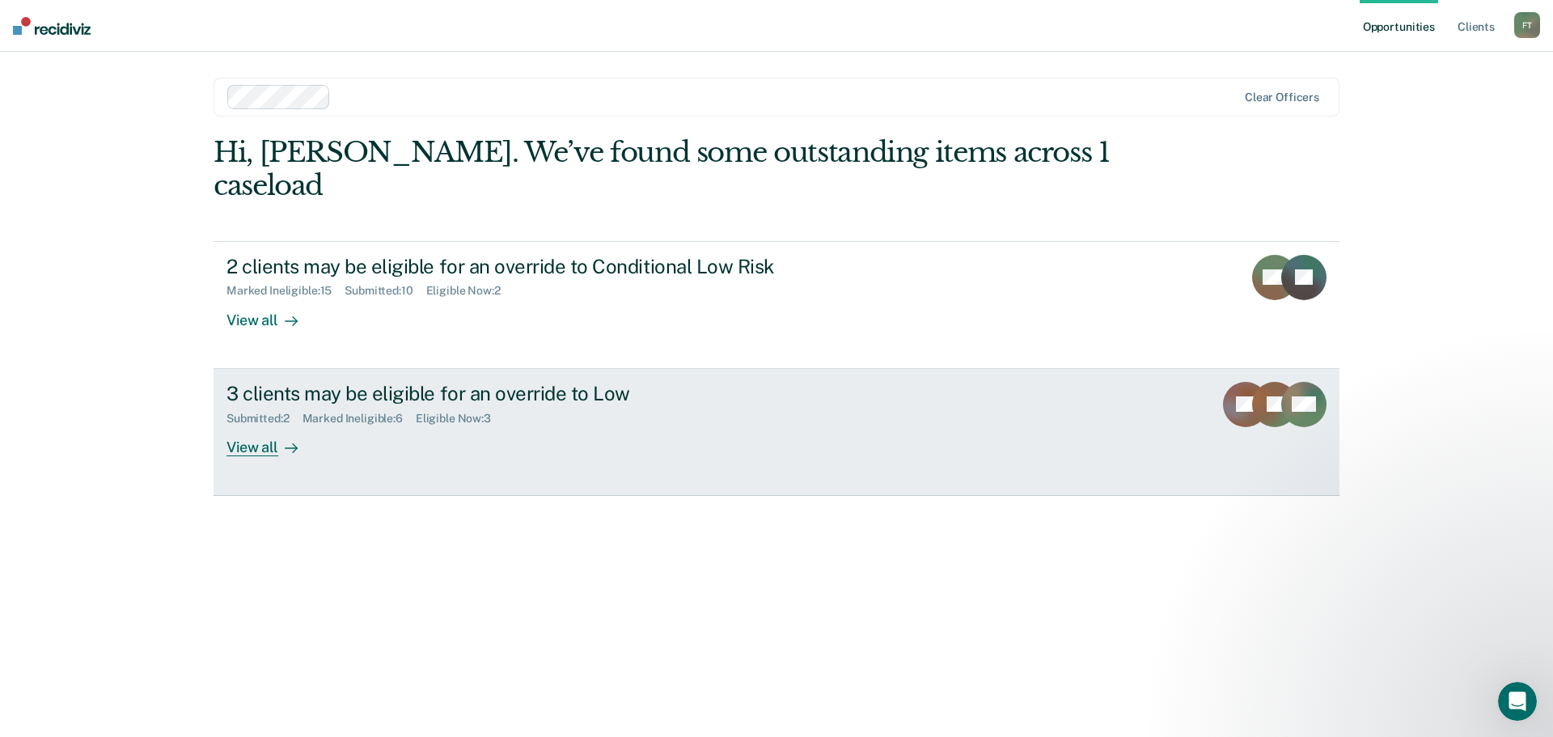
click at [241, 425] on div "View all" at bounding box center [271, 441] width 91 height 32
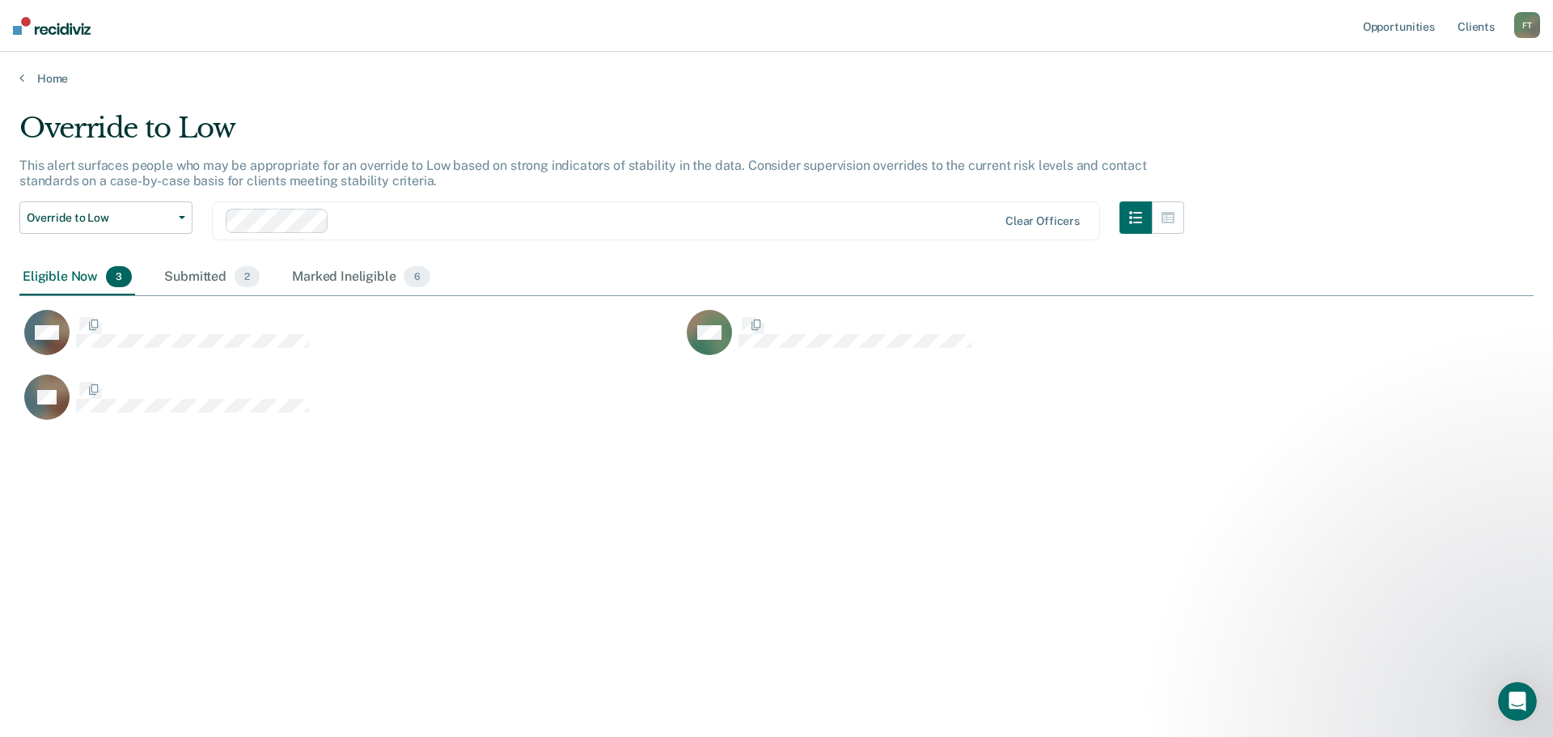
scroll to position [492, 1502]
click at [1533, 27] on div "F T" at bounding box center [1527, 25] width 26 height 26
click at [1306, 113] on div "Override to Low This alert surfaces people who may be appropriate for an overri…" at bounding box center [776, 364] width 1514 height 504
click at [57, 74] on link "Home" at bounding box center [776, 78] width 1514 height 15
